Goal: Information Seeking & Learning: Learn about a topic

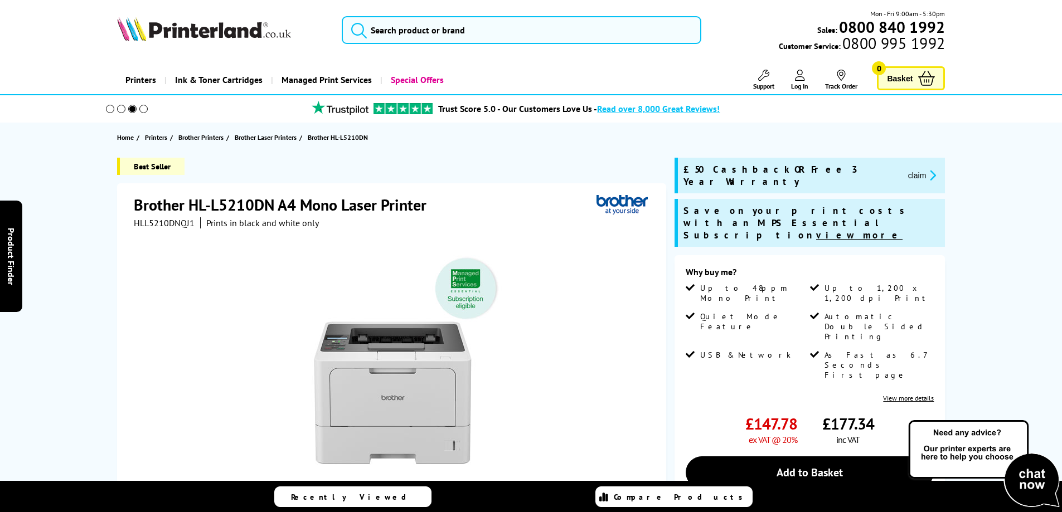
click at [905, 169] on button "claim" at bounding box center [922, 175] width 35 height 13
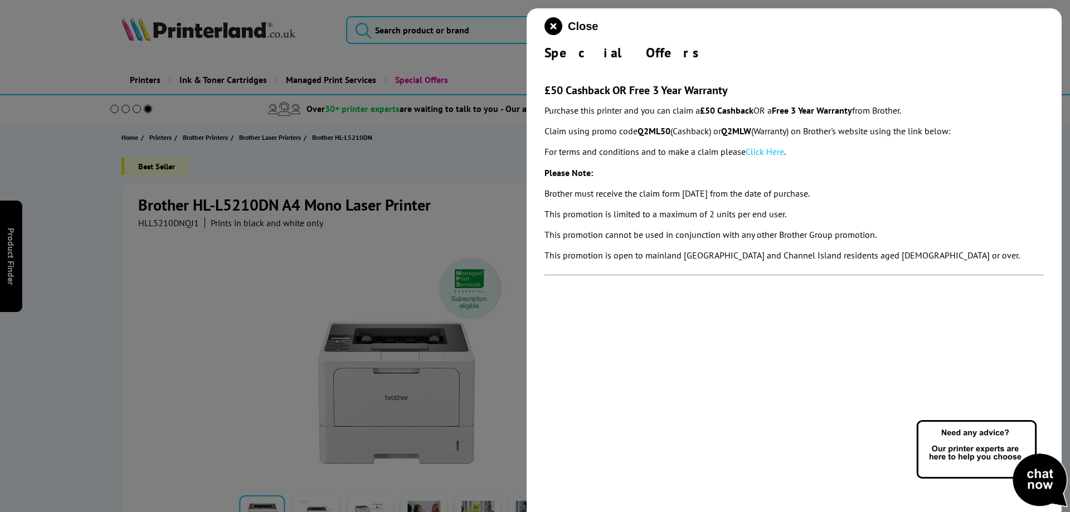
click at [774, 155] on link "Click Here" at bounding box center [765, 151] width 38 height 11
click at [768, 151] on link "Click Here" at bounding box center [765, 151] width 38 height 11
